Goal: Task Accomplishment & Management: Complete application form

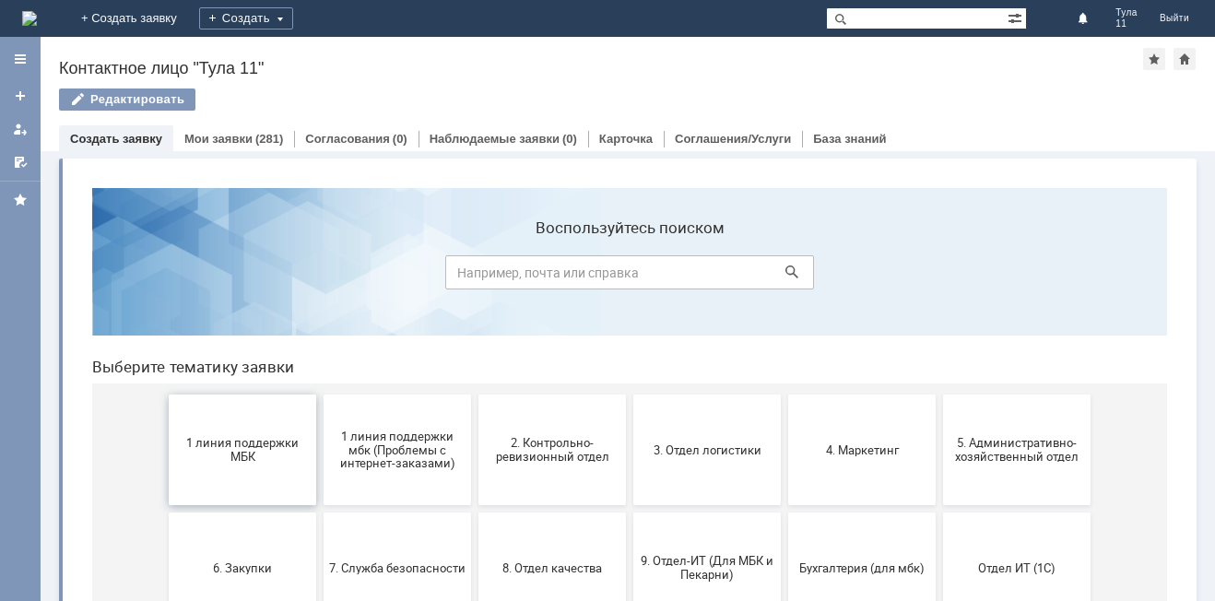
click at [253, 460] on span "1 линия поддержки МБК" at bounding box center [242, 450] width 136 height 28
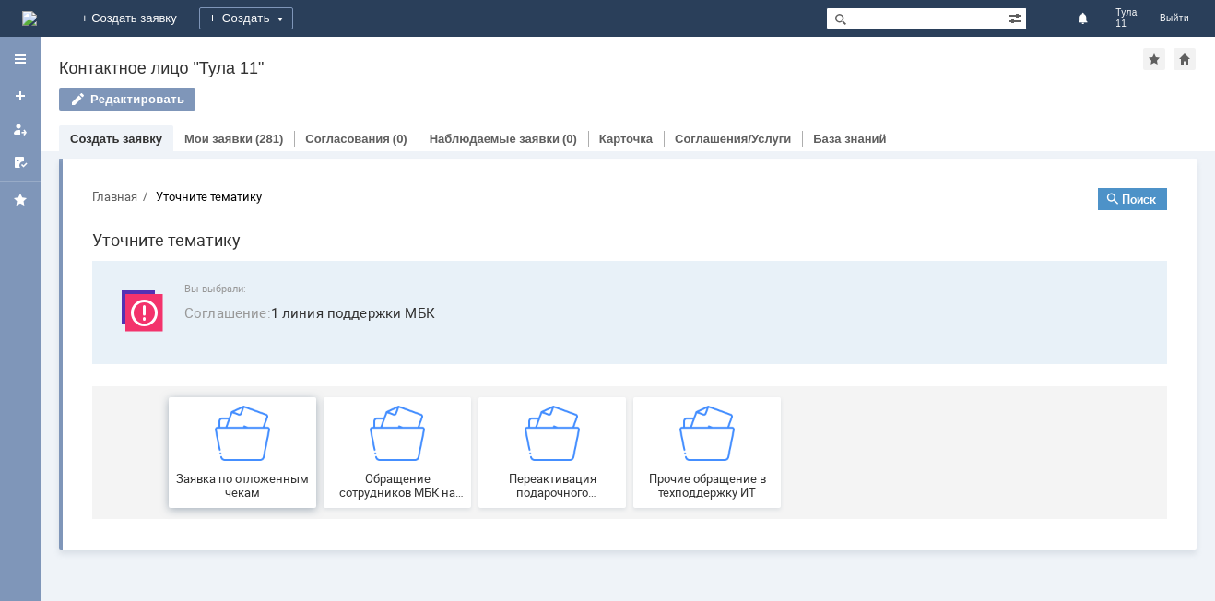
click at [239, 417] on img at bounding box center [242, 432] width 55 height 55
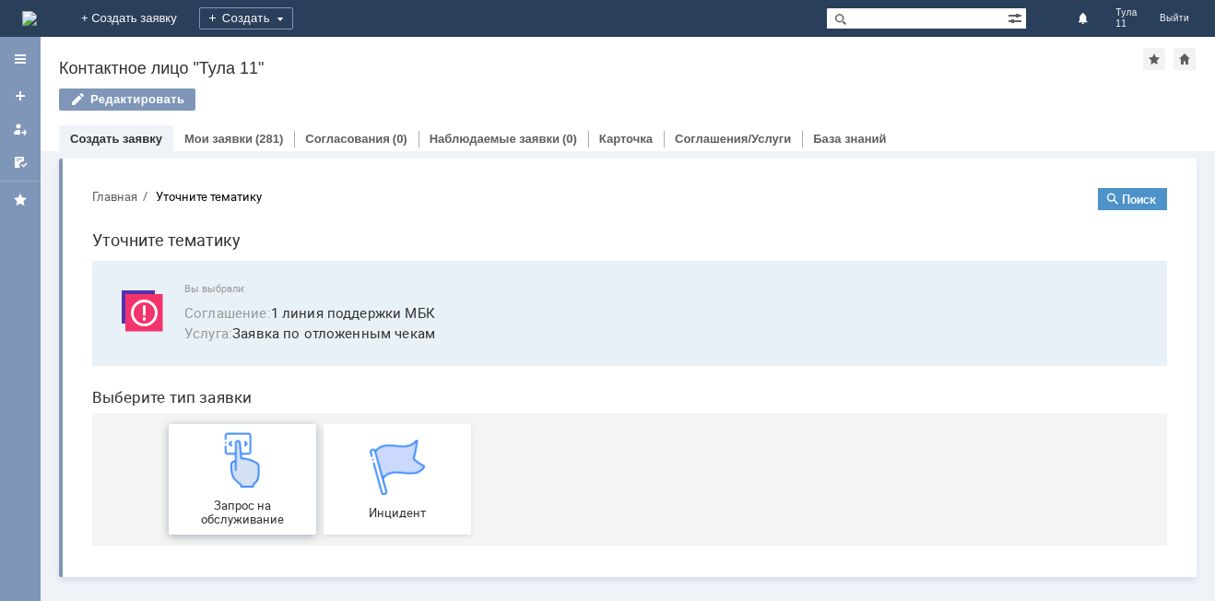
click at [213, 452] on div "Запрос на обслуживание" at bounding box center [242, 479] width 136 height 94
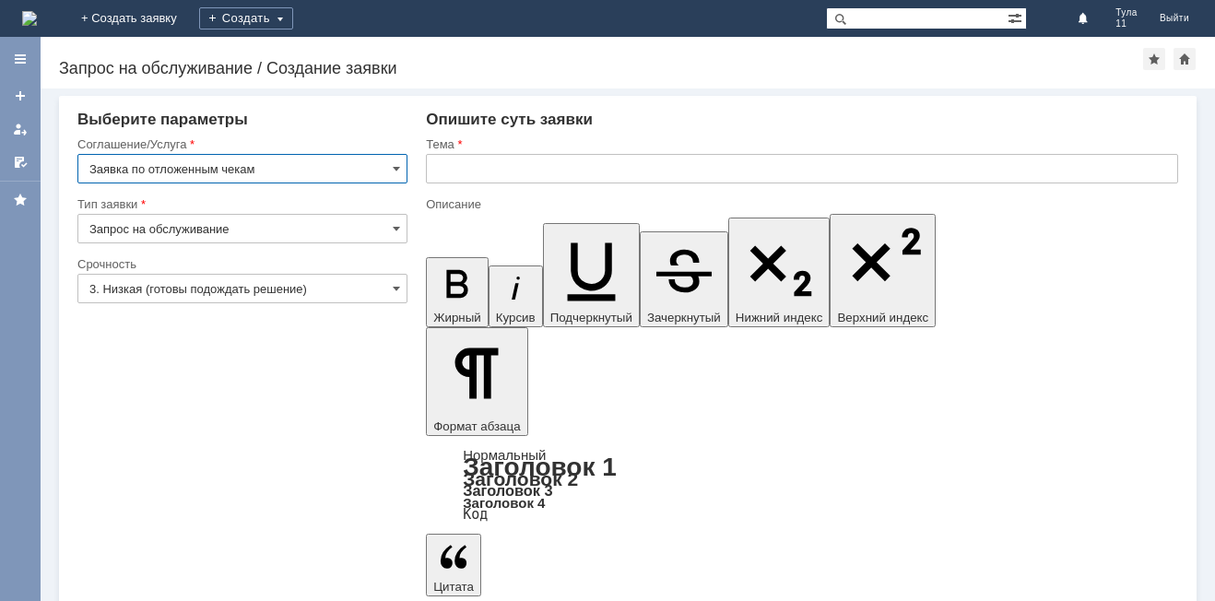
click at [510, 165] on input "text" at bounding box center [802, 168] width 752 height 29
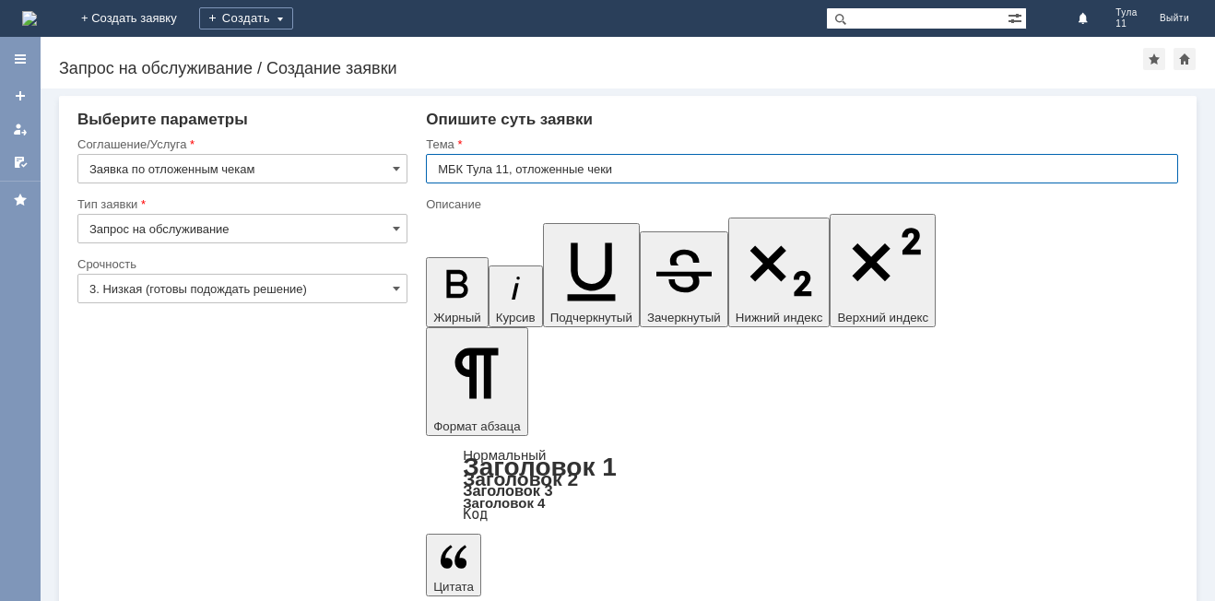
type input "МБК Тула 11, отложенные чеки"
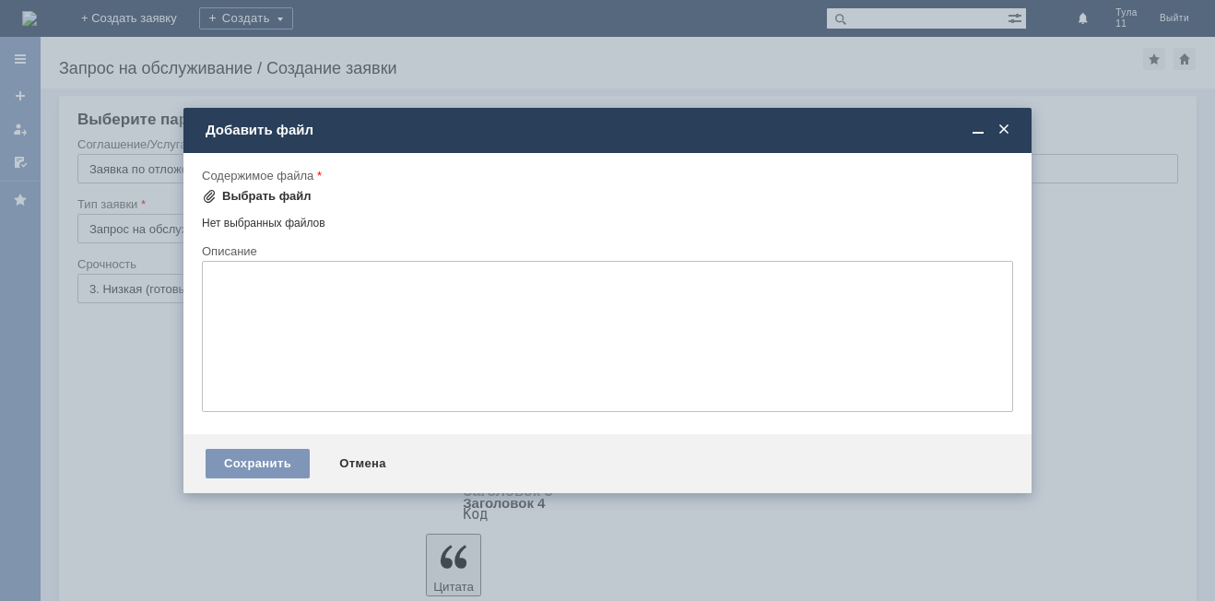
drag, startPoint x: 223, startPoint y: 182, endPoint x: 230, endPoint y: 192, distance: 12.5
click at [226, 186] on div "Содержимое файла Выбрать файл Нет выбранных файлов Перетащите файлы сюда" at bounding box center [607, 206] width 811 height 76
click at [230, 192] on div "Выбрать файл" at bounding box center [266, 196] width 89 height 15
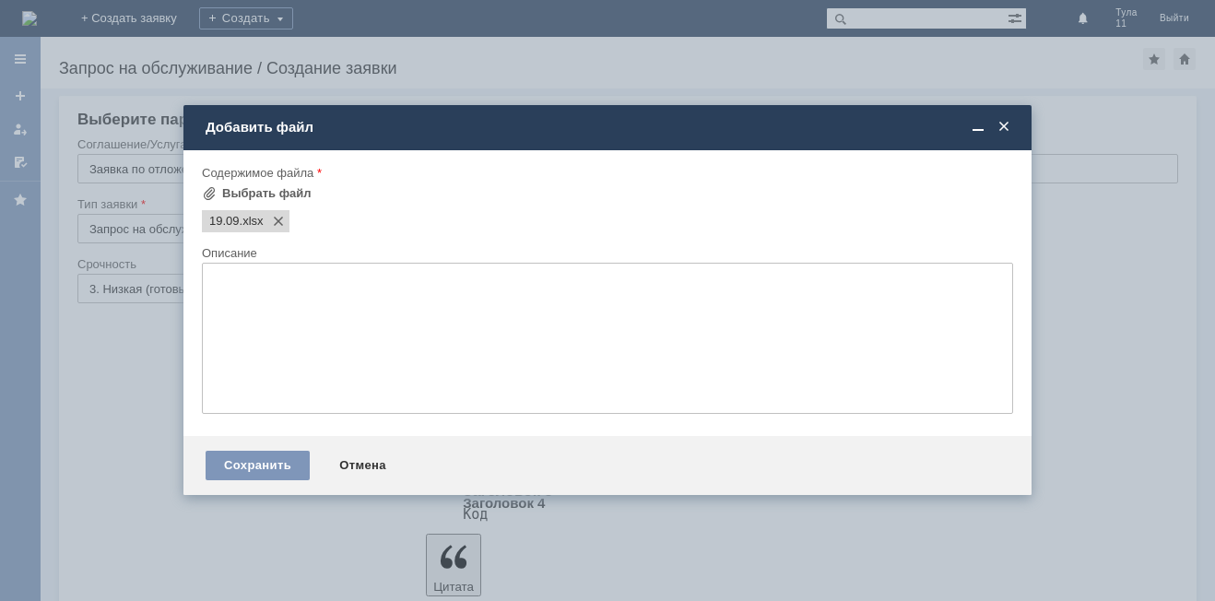
drag, startPoint x: 292, startPoint y: 458, endPoint x: 219, endPoint y: 499, distance: 83.3
click at [286, 466] on div "Сохранить" at bounding box center [257, 465] width 104 height 29
